Goal: Task Accomplishment & Management: Complete application form

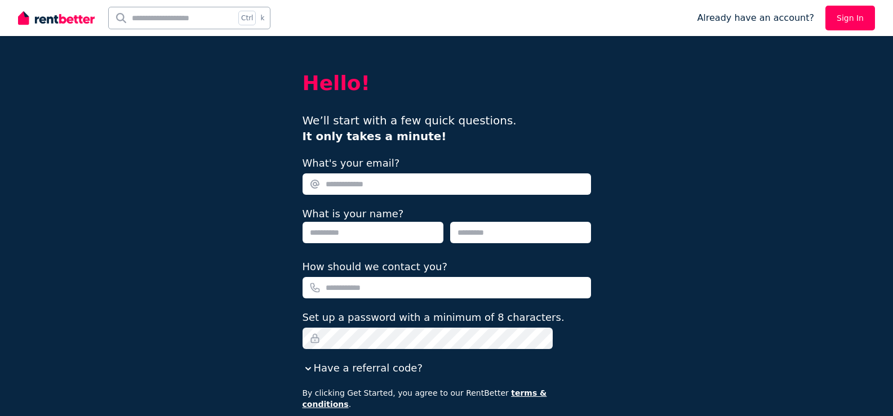
scroll to position [90, 0]
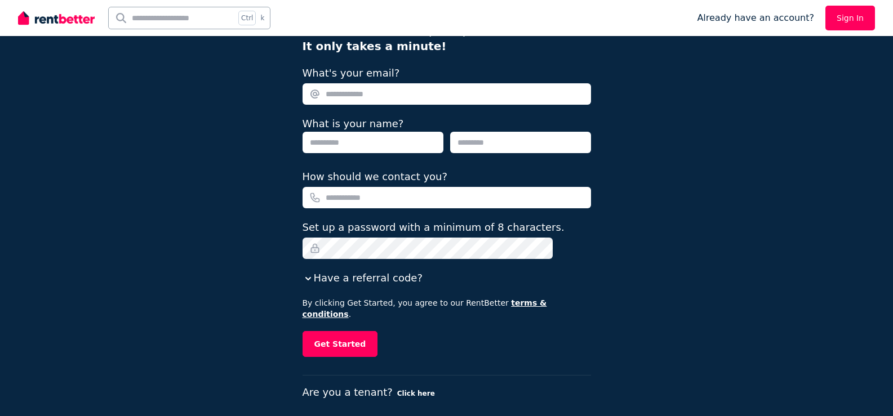
click at [416, 389] on button "Click here" at bounding box center [416, 393] width 38 height 9
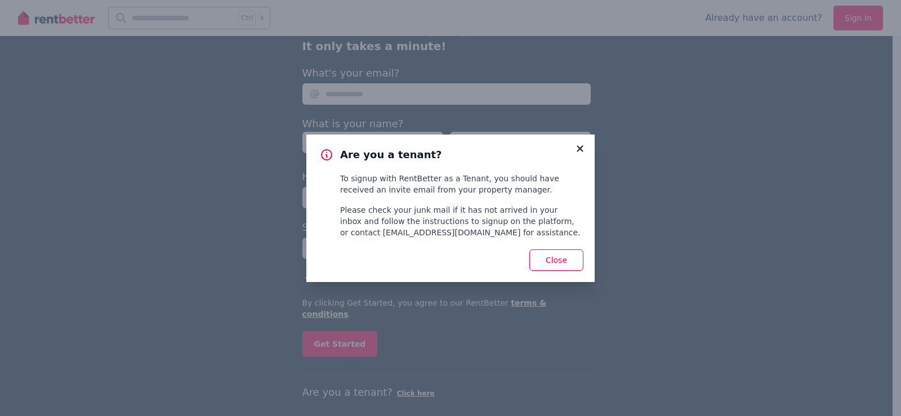
click at [580, 145] on icon at bounding box center [579, 149] width 11 height 10
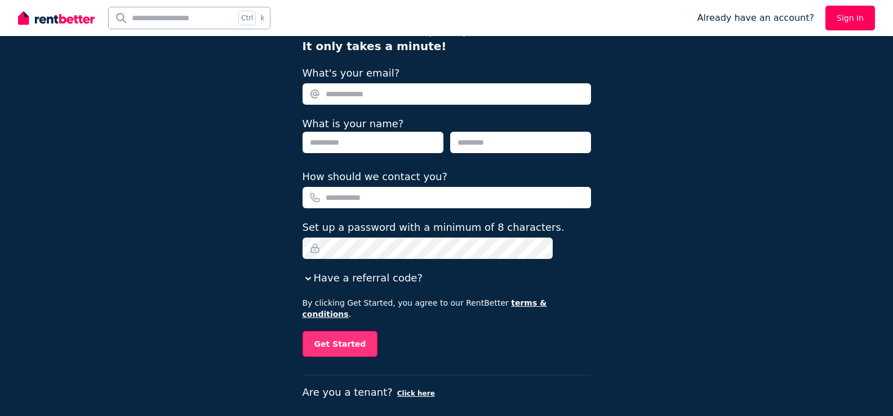
click at [364, 331] on button "Get Started" at bounding box center [339, 344] width 75 height 26
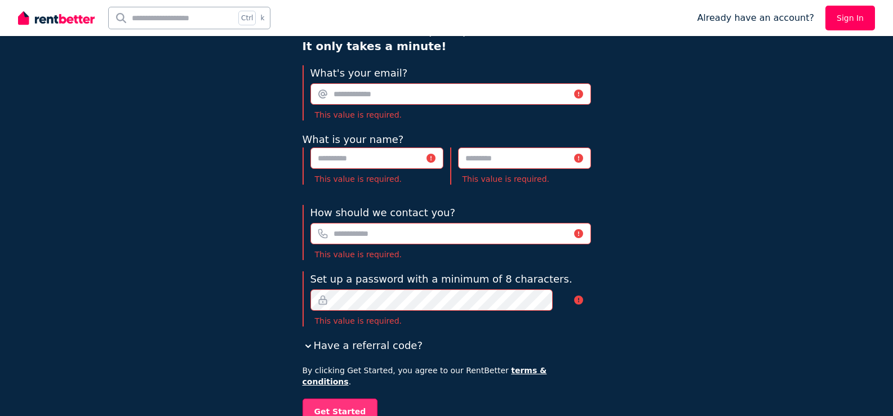
click at [354, 404] on button "Get Started" at bounding box center [339, 412] width 75 height 26
